Goal: Task Accomplishment & Management: Use online tool/utility

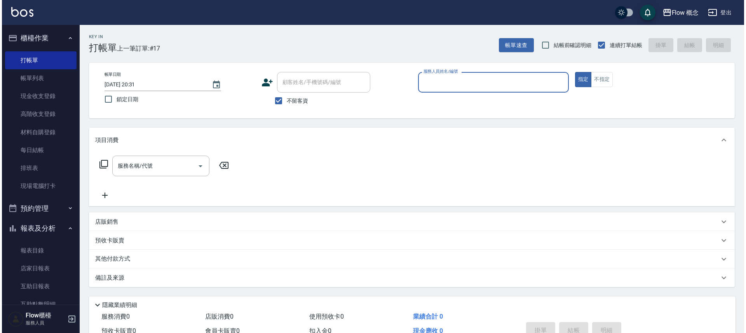
scroll to position [115, 0]
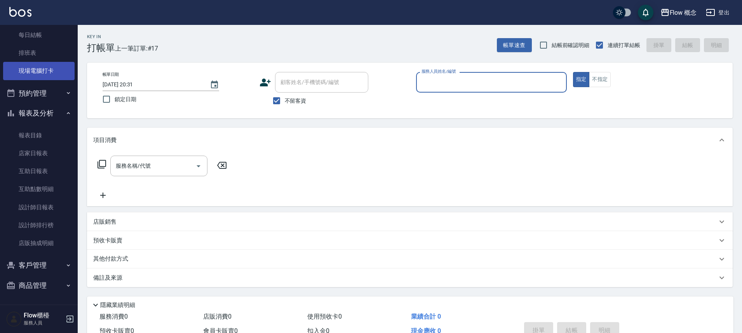
click at [31, 75] on link "現場電腦打卡" at bounding box center [38, 71] width 71 height 18
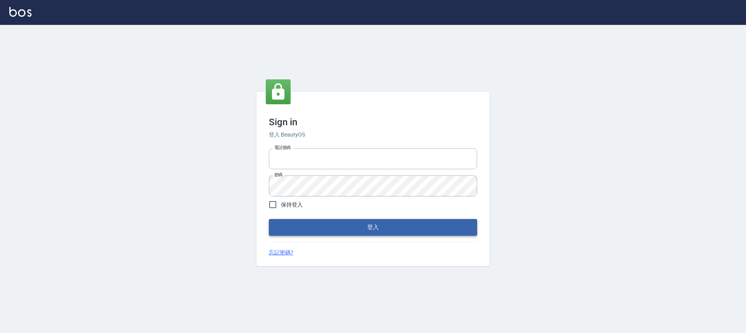
type input "25170116"
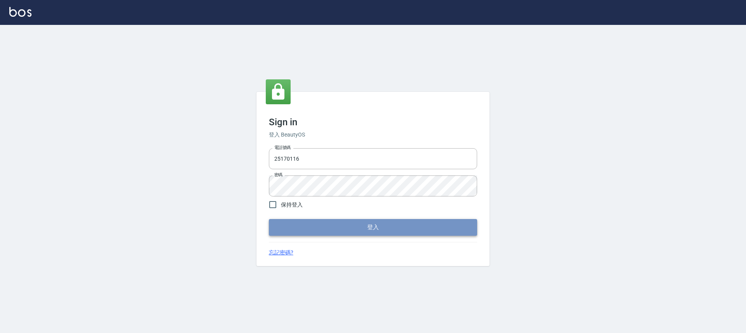
click at [326, 231] on button "登入" at bounding box center [373, 227] width 208 height 16
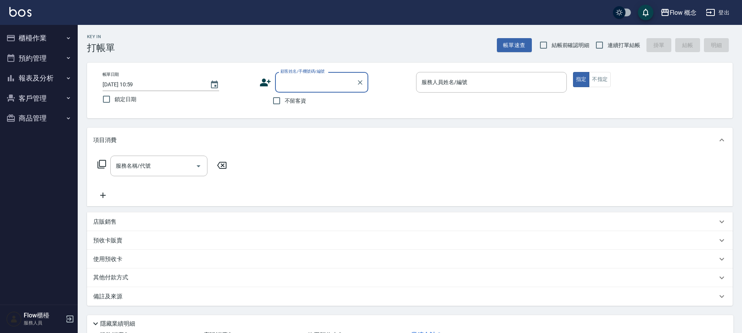
click at [33, 42] on button "櫃檯作業" at bounding box center [38, 38] width 71 height 20
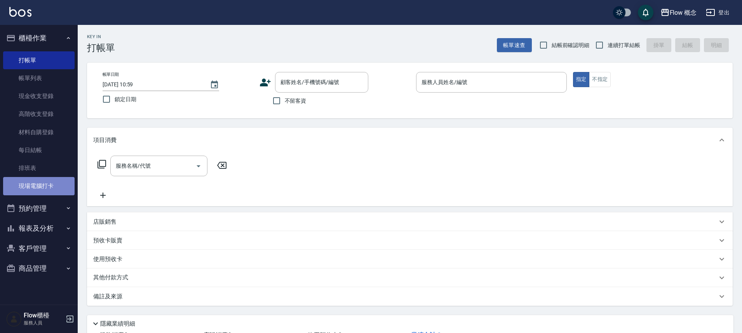
click at [54, 183] on link "現場電腦打卡" at bounding box center [38, 186] width 71 height 18
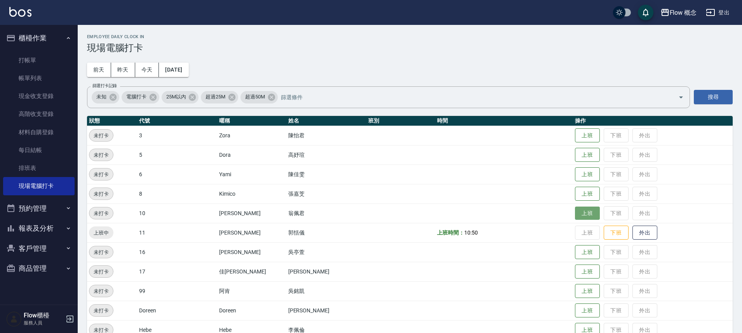
click at [575, 209] on button "上班" at bounding box center [587, 213] width 25 height 14
click at [575, 130] on button "上班" at bounding box center [587, 136] width 25 height 14
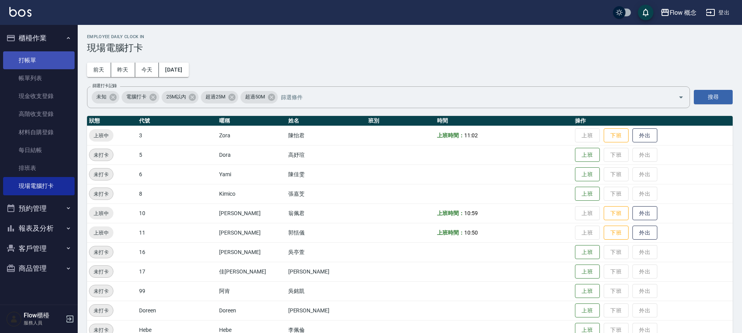
drag, startPoint x: 21, startPoint y: 59, endPoint x: 40, endPoint y: 63, distance: 19.0
click at [21, 59] on link "打帳單" at bounding box center [38, 60] width 71 height 18
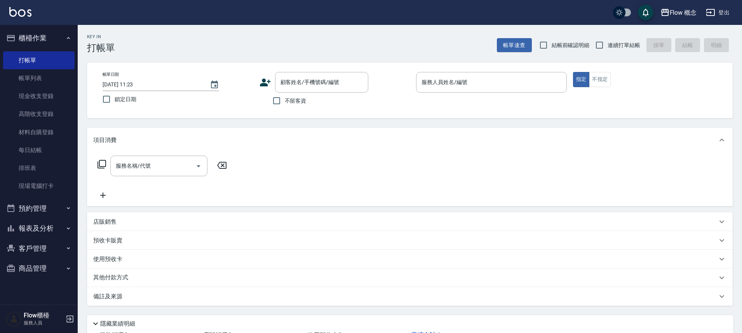
click at [270, 85] on icon at bounding box center [266, 83] width 12 height 12
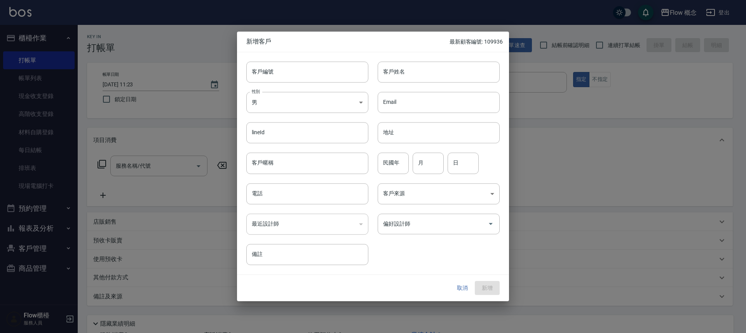
click at [283, 58] on div "客戶編號 客戶編號" at bounding box center [302, 67] width 131 height 30
click at [281, 68] on input "客戶編號" at bounding box center [307, 71] width 122 height 21
click at [285, 71] on input "客戶編號" at bounding box center [307, 71] width 122 height 21
type input "CC"
click at [270, 69] on input "CC" at bounding box center [298, 71] width 104 height 21
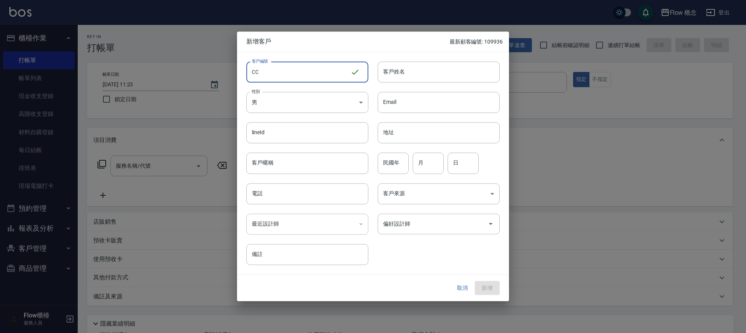
click at [270, 69] on input "CC" at bounding box center [298, 71] width 104 height 21
click at [280, 188] on input "電話" at bounding box center [307, 193] width 122 height 21
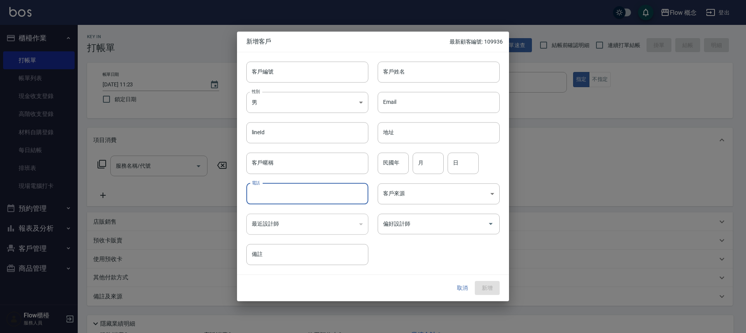
paste input "0925285730"
type input "0925285730"
click at [307, 65] on input "客戶編號" at bounding box center [307, 71] width 122 height 21
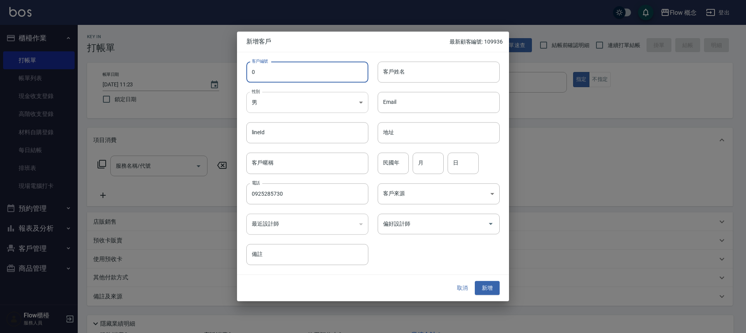
type input "0"
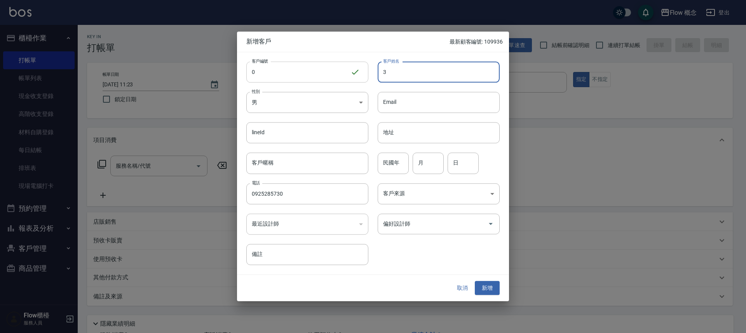
type input "3"
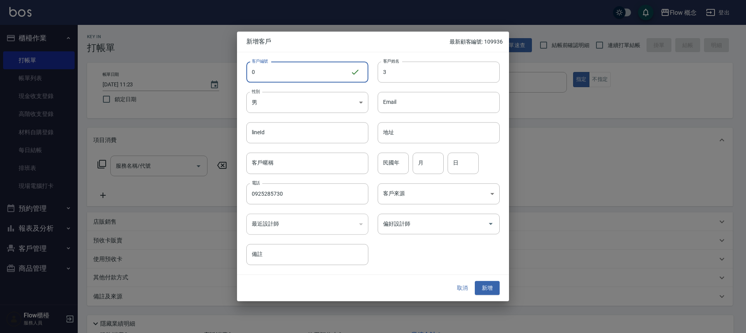
click at [293, 75] on input "0" at bounding box center [298, 71] width 104 height 21
type input "0"
type input "03730"
click at [410, 79] on input "3" at bounding box center [439, 71] width 122 height 21
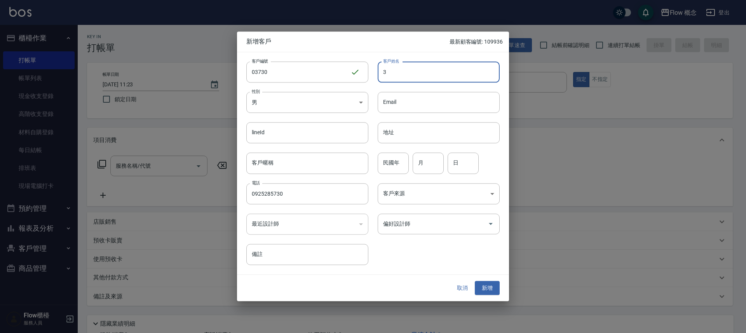
click at [411, 79] on input "3" at bounding box center [439, 71] width 122 height 21
click at [406, 74] on input "3" at bounding box center [439, 71] width 122 height 21
paste input "闕小姐0925285730 染"
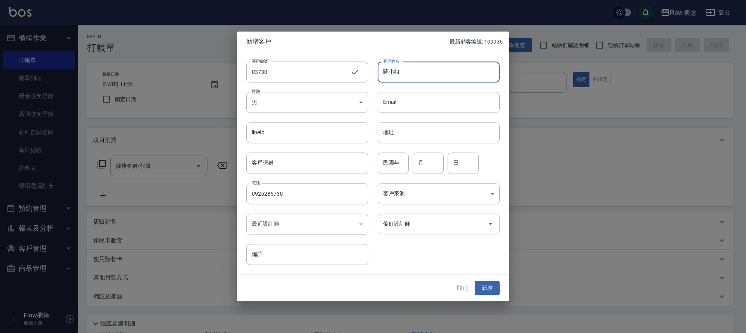
click at [421, 216] on div "偏好設計師" at bounding box center [439, 223] width 122 height 21
type input "闕小姐"
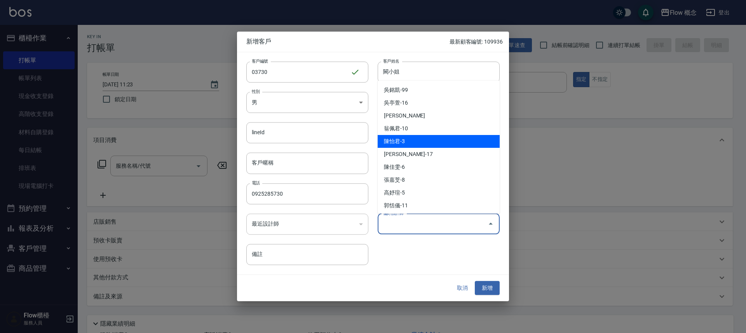
click at [403, 145] on li "陳怡君-3" at bounding box center [439, 141] width 122 height 13
type input "陳怡君"
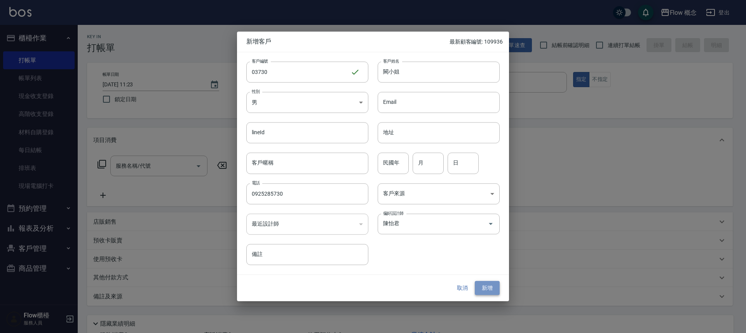
click at [480, 288] on button "新增" at bounding box center [487, 288] width 25 height 14
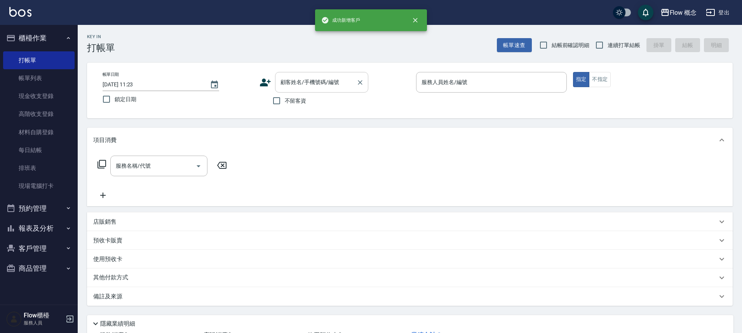
click at [334, 81] on input "顧客姓名/手機號碼/編號" at bounding box center [316, 82] width 75 height 14
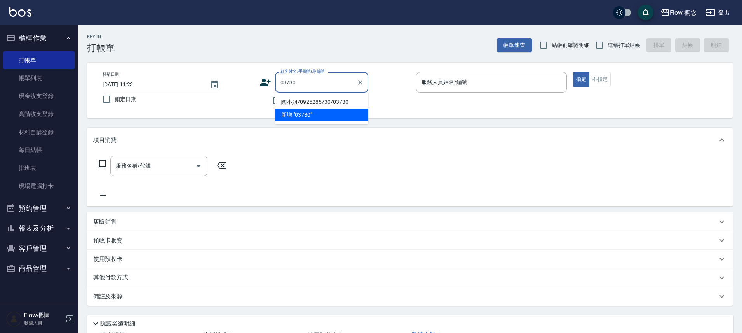
type input "闕小姐/0925285730/03730"
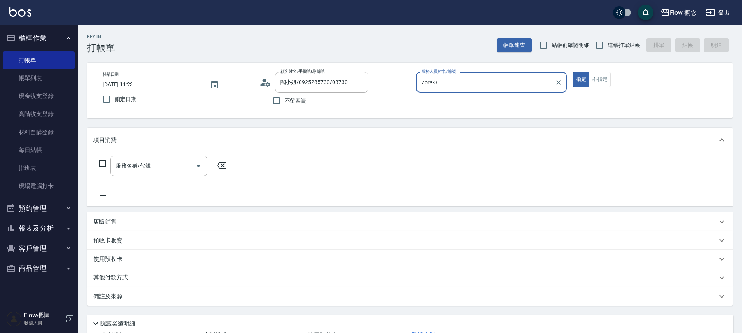
type input "Zora-3"
click at [573, 72] on button "指定" at bounding box center [581, 79] width 17 height 15
type button "true"
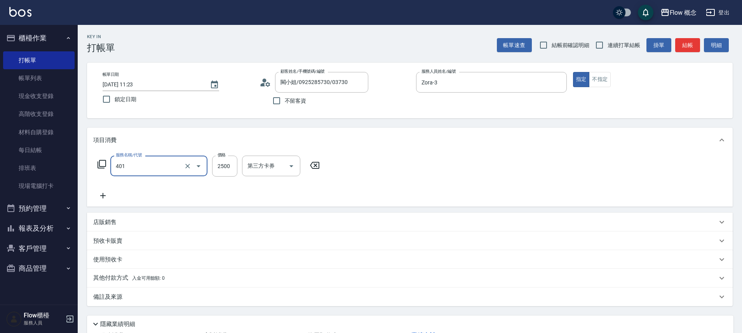
type input "401"
type input "2"
type input "染髮(401)"
type input "2000"
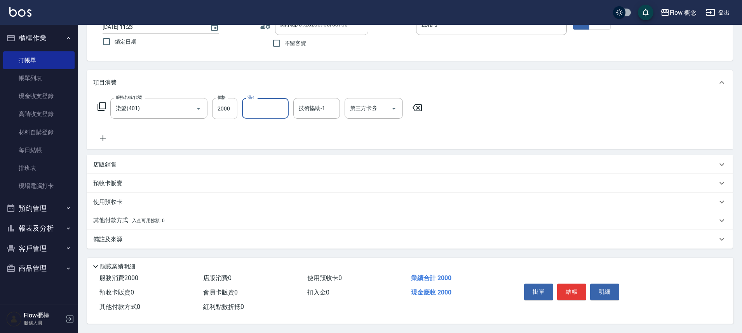
scroll to position [61, 0]
click at [578, 294] on button "結帳" at bounding box center [571, 291] width 29 height 16
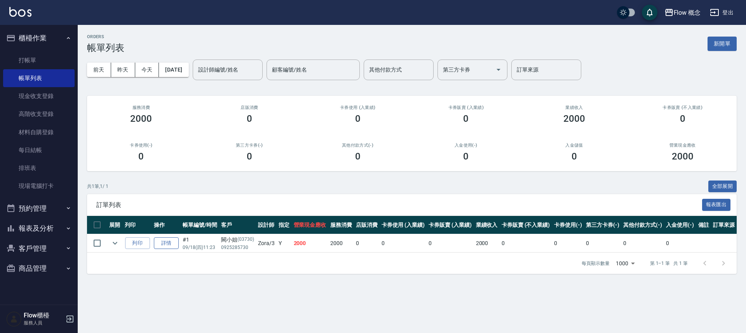
click at [172, 245] on link "詳情" at bounding box center [166, 243] width 25 height 12
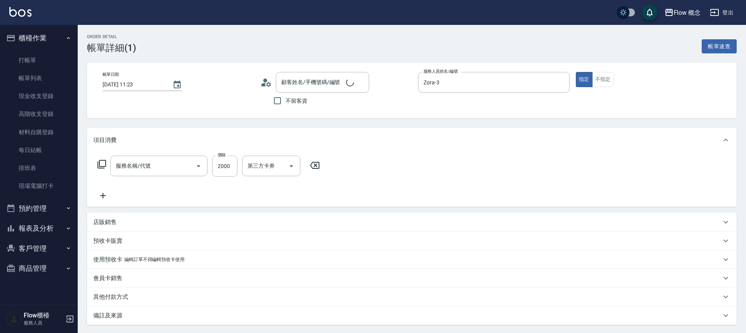
type input "2025/09/18 11:23"
type input "Zora-3"
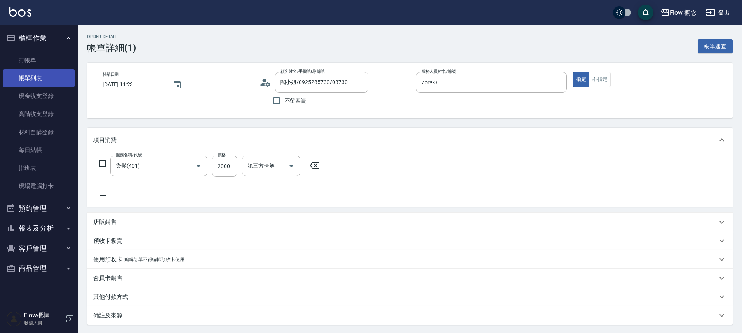
click at [47, 77] on link "帳單列表" at bounding box center [38, 78] width 71 height 18
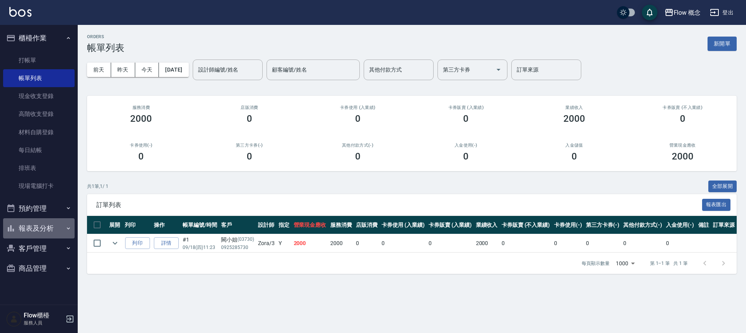
click at [40, 231] on button "報表及分析" at bounding box center [38, 228] width 71 height 20
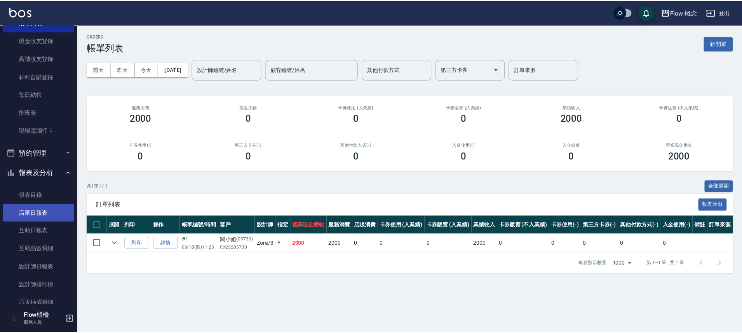
scroll to position [56, 0]
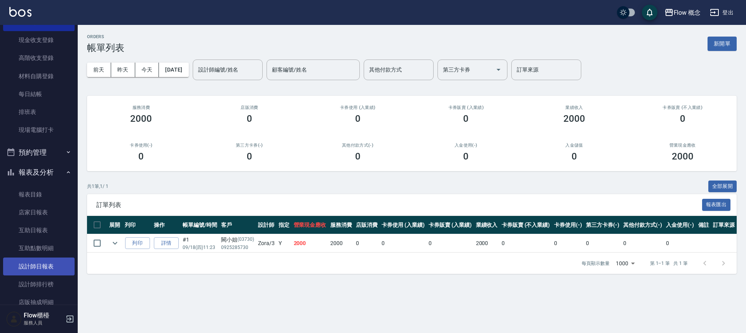
click at [44, 269] on link "設計師日報表" at bounding box center [38, 266] width 71 height 18
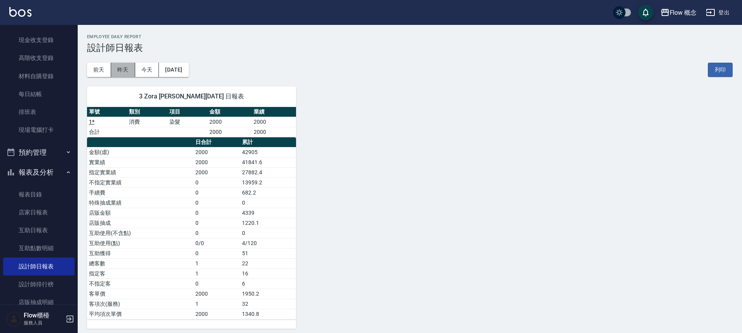
click at [119, 68] on button "昨天" at bounding box center [123, 70] width 24 height 14
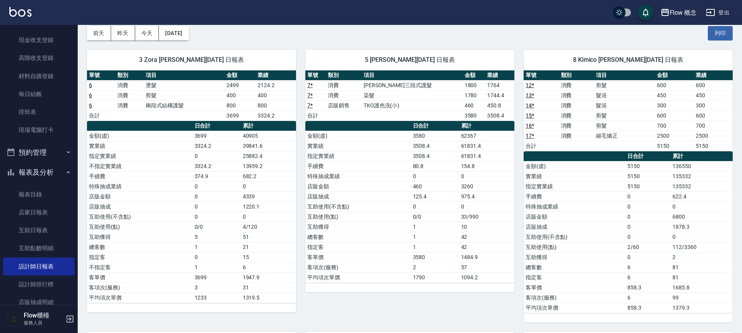
scroll to position [45, 0]
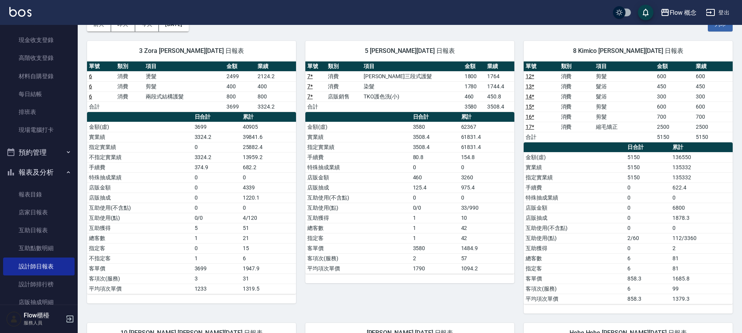
click at [155, 31] on div "3 Zora 陳怡君 09/17/2025 日報表 單號 類別 項目 金額 業績 6 消費 燙髮 2499 2124.2 6 消費 剪髮 400 400 6 …" at bounding box center [187, 172] width 218 height 282
click at [150, 30] on button "今天" at bounding box center [147, 24] width 24 height 14
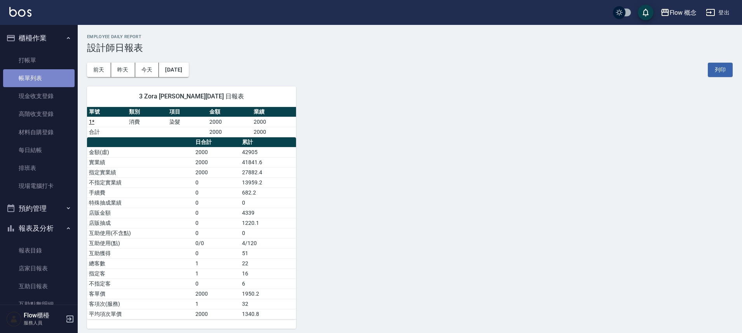
click at [45, 77] on link "帳單列表" at bounding box center [38, 78] width 71 height 18
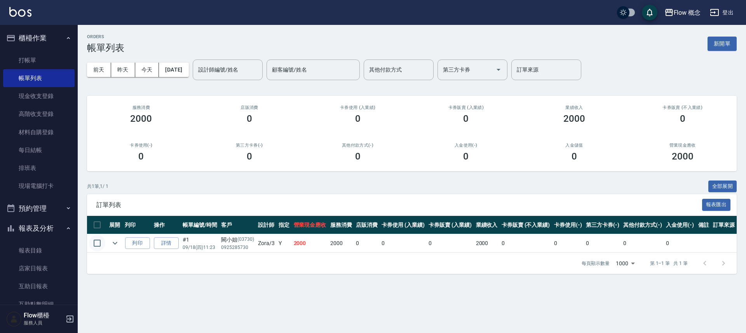
click at [98, 239] on input "checkbox" at bounding box center [97, 243] width 16 height 16
checkbox input "true"
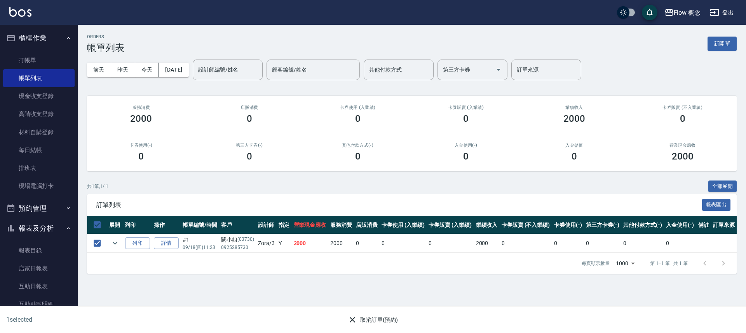
click at [400, 324] on button "取消訂單(預約)" at bounding box center [373, 319] width 56 height 14
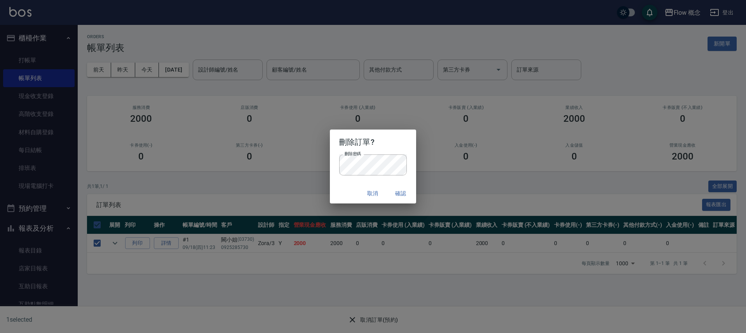
click at [402, 185] on div "取消 確認" at bounding box center [373, 193] width 86 height 21
click at [399, 189] on button "確認" at bounding box center [400, 193] width 25 height 14
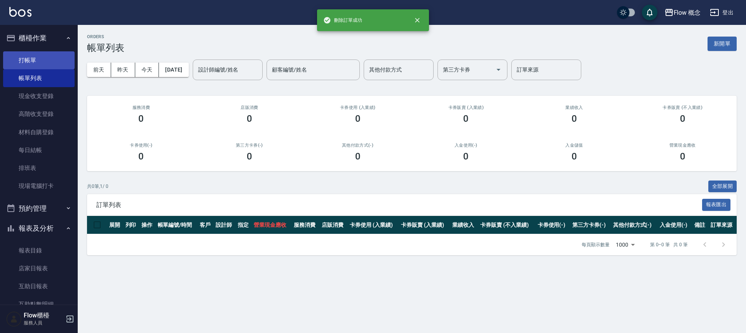
click at [28, 56] on link "打帳單" at bounding box center [38, 60] width 71 height 18
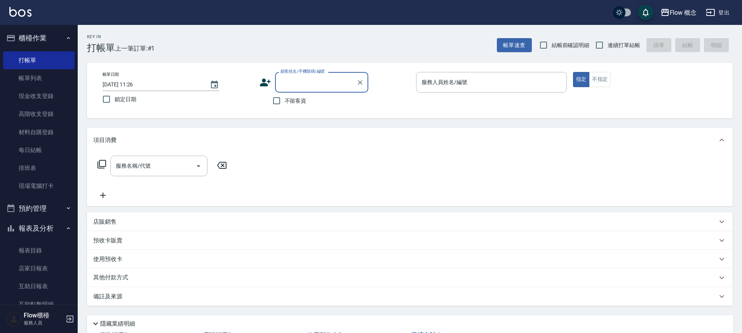
click at [61, 188] on link "現場電腦打卡" at bounding box center [38, 186] width 71 height 18
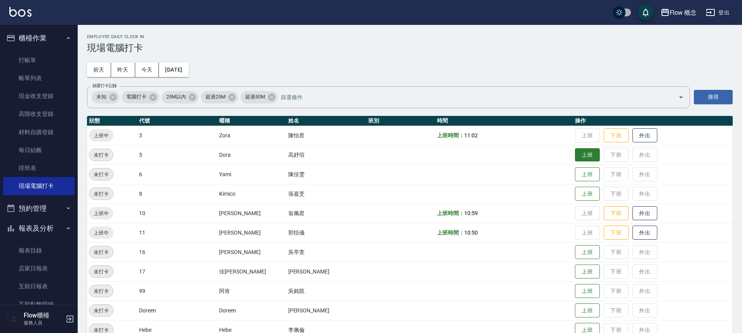
click at [575, 156] on button "上班" at bounding box center [587, 155] width 25 height 14
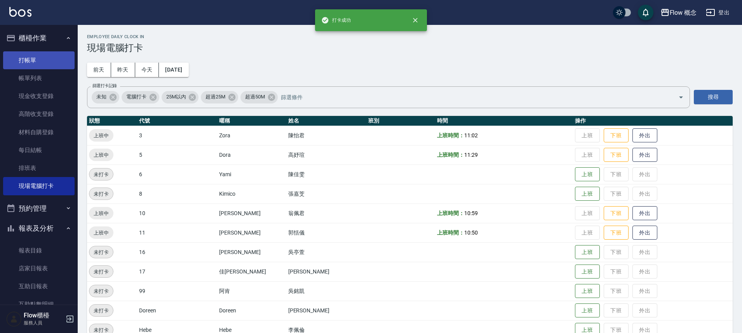
click at [23, 57] on link "打帳單" at bounding box center [38, 60] width 71 height 18
